Goal: Navigation & Orientation: Understand site structure

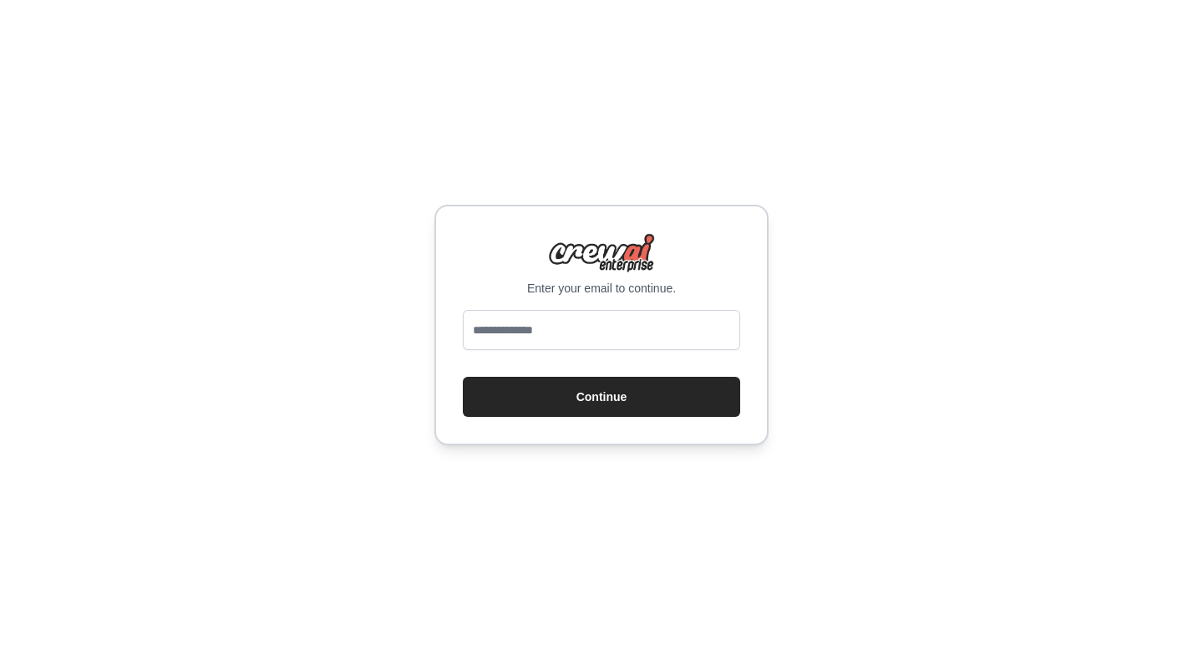
type input "**********"
click at [611, 397] on button "Continue" at bounding box center [601, 397] width 277 height 40
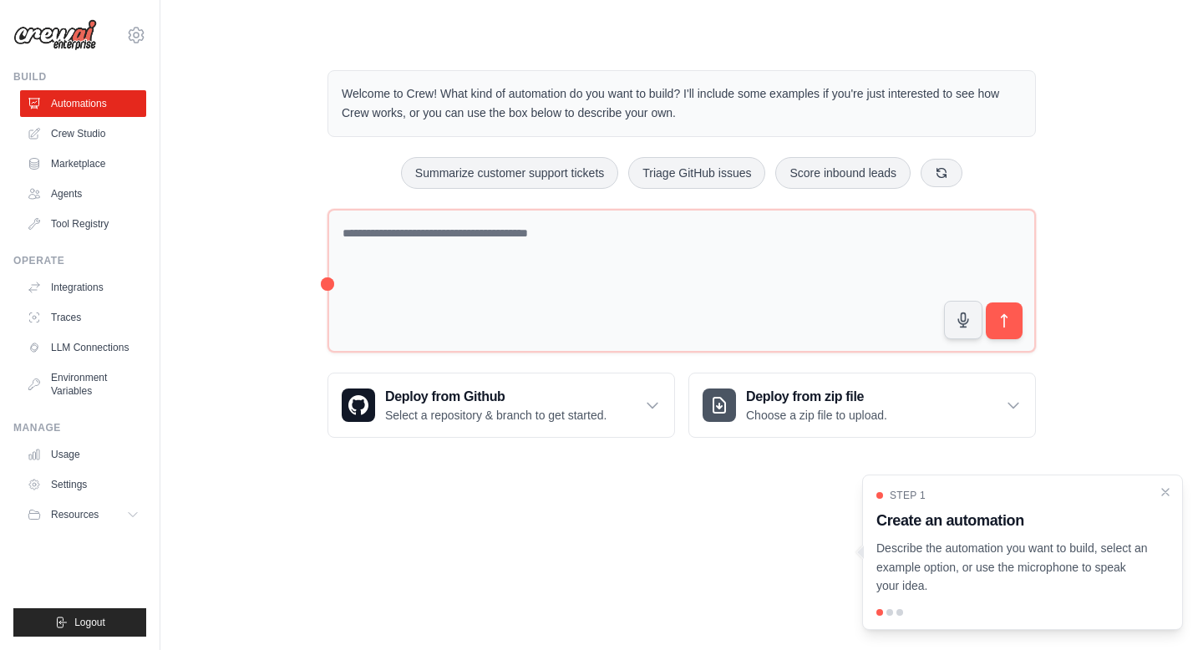
click at [256, 339] on div "Welcome to Crew! What kind of automation do you want to build? I'll include som…" at bounding box center [681, 253] width 989 height 421
click at [1170, 490] on icon "Close walkthrough" at bounding box center [1165, 491] width 15 height 15
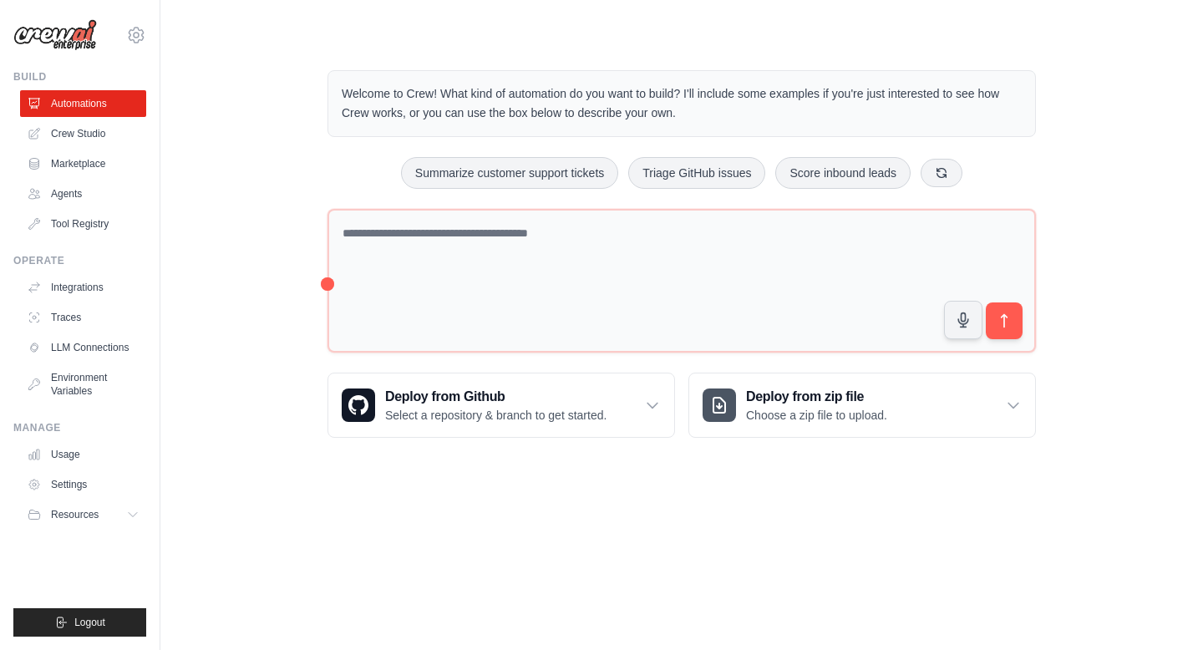
click at [253, 325] on div "Welcome to Crew! What kind of automation do you want to build? I'll include som…" at bounding box center [681, 253] width 989 height 421
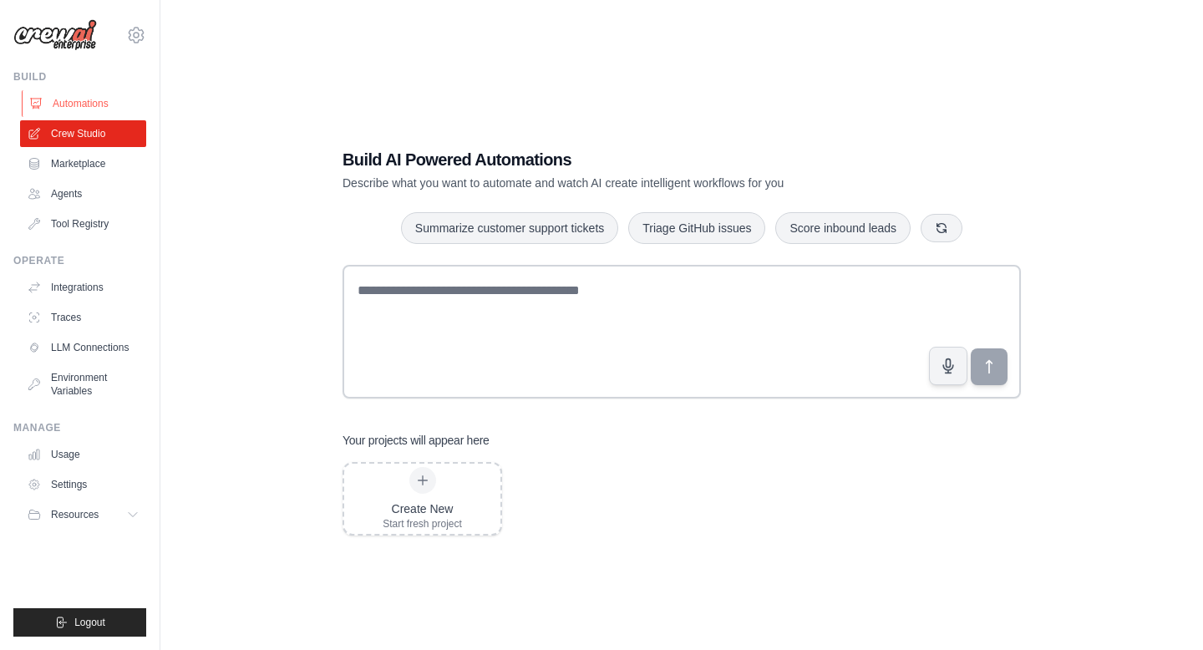
click at [53, 105] on link "Automations" at bounding box center [85, 103] width 126 height 27
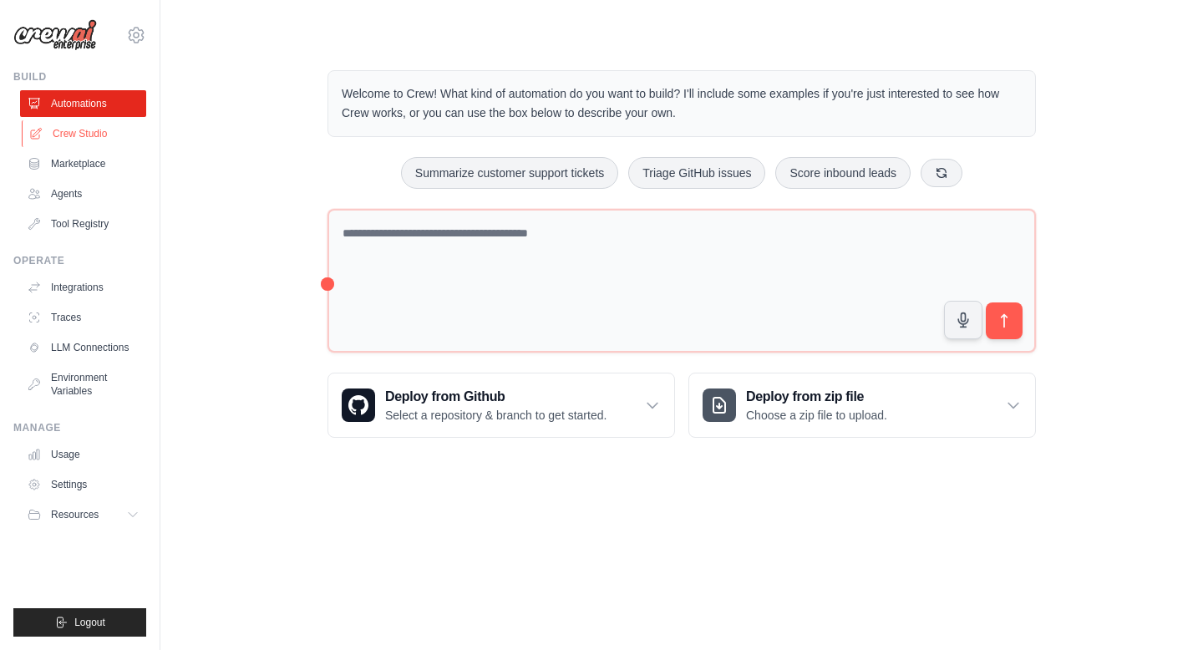
click at [59, 124] on link "Crew Studio" at bounding box center [85, 133] width 126 height 27
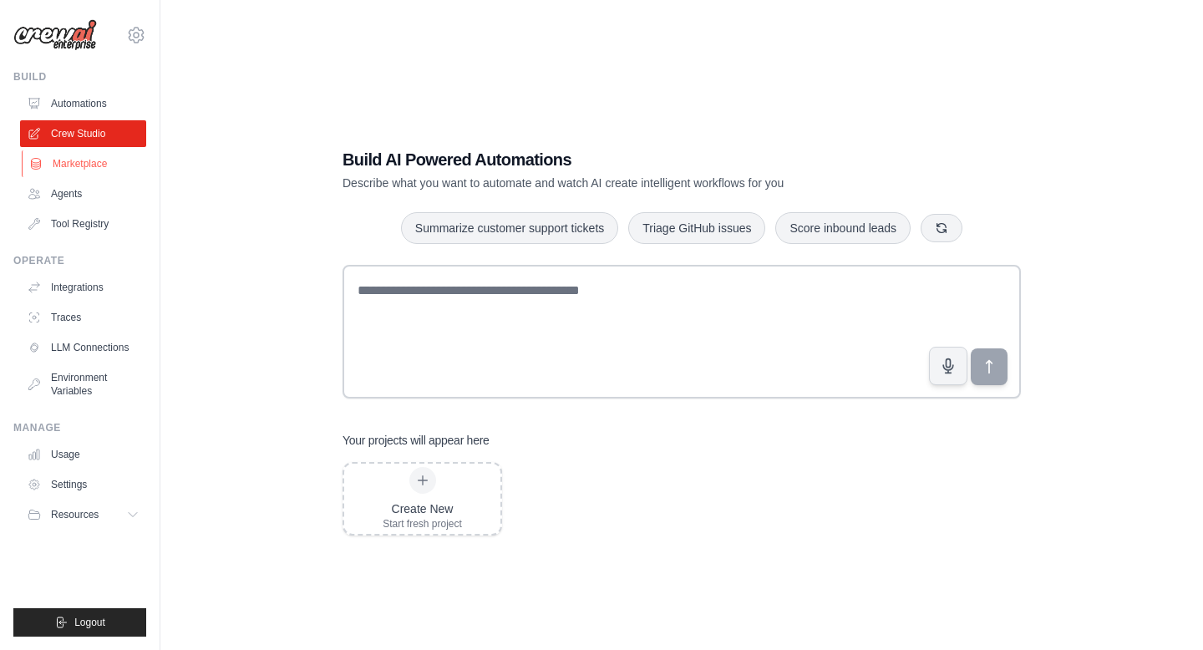
click at [84, 159] on link "Marketplace" at bounding box center [85, 163] width 126 height 27
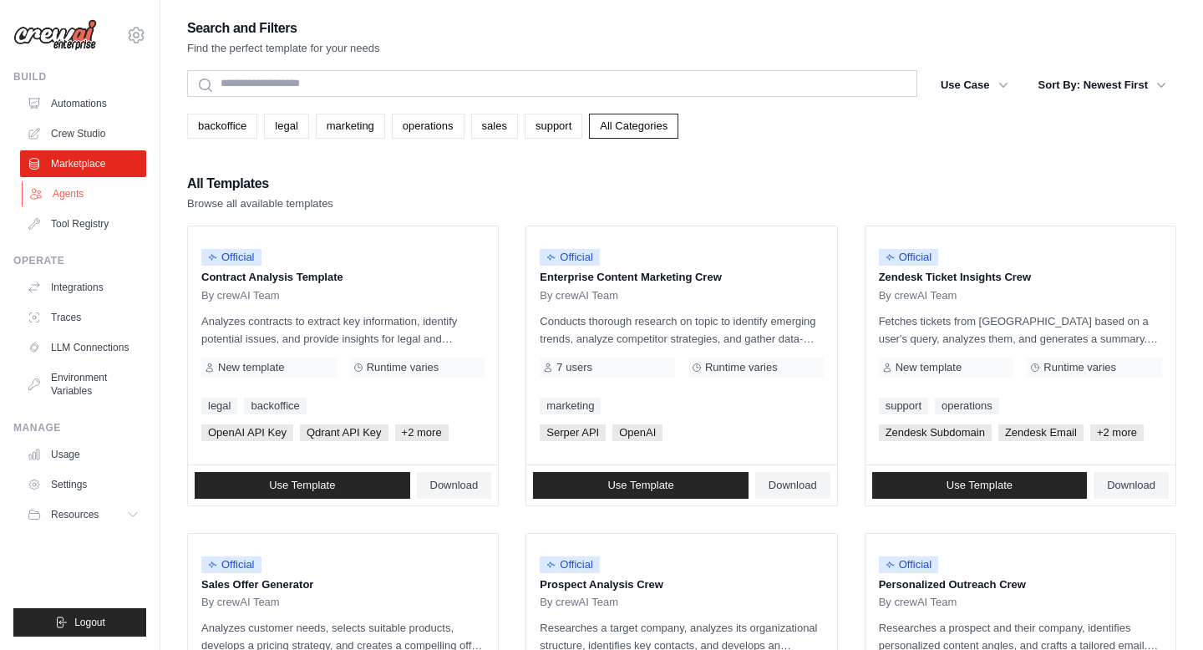
click at [94, 186] on link "Agents" at bounding box center [85, 193] width 126 height 27
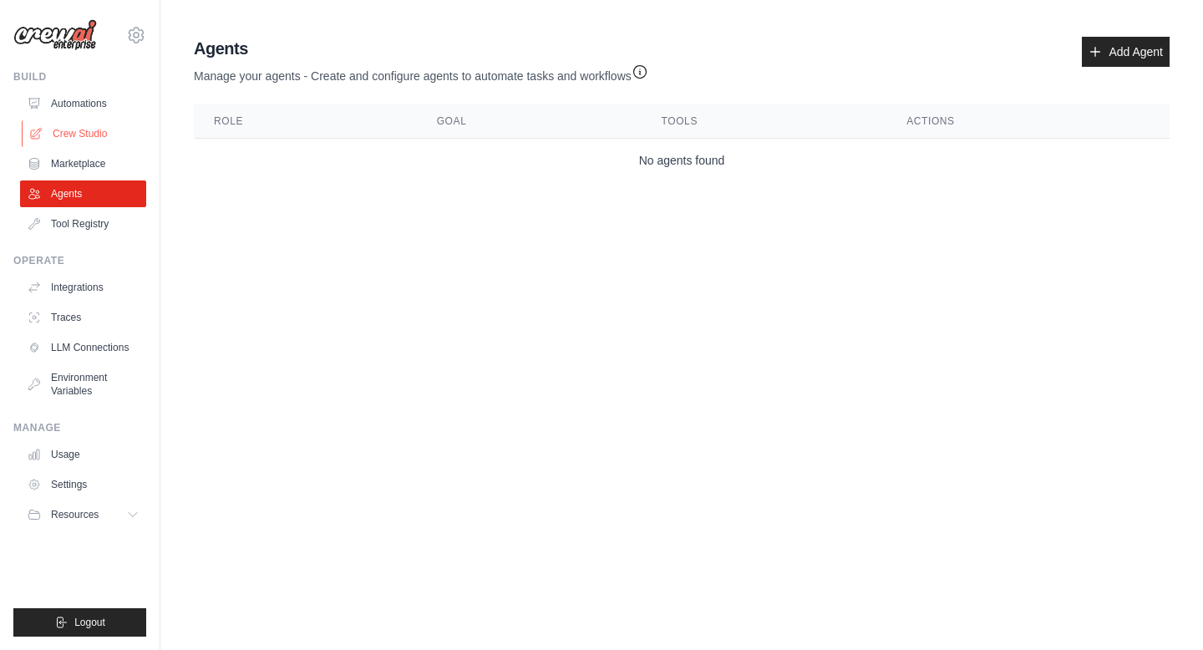
click at [109, 146] on link "Crew Studio" at bounding box center [85, 133] width 126 height 27
